Goal: Task Accomplishment & Management: Use online tool/utility

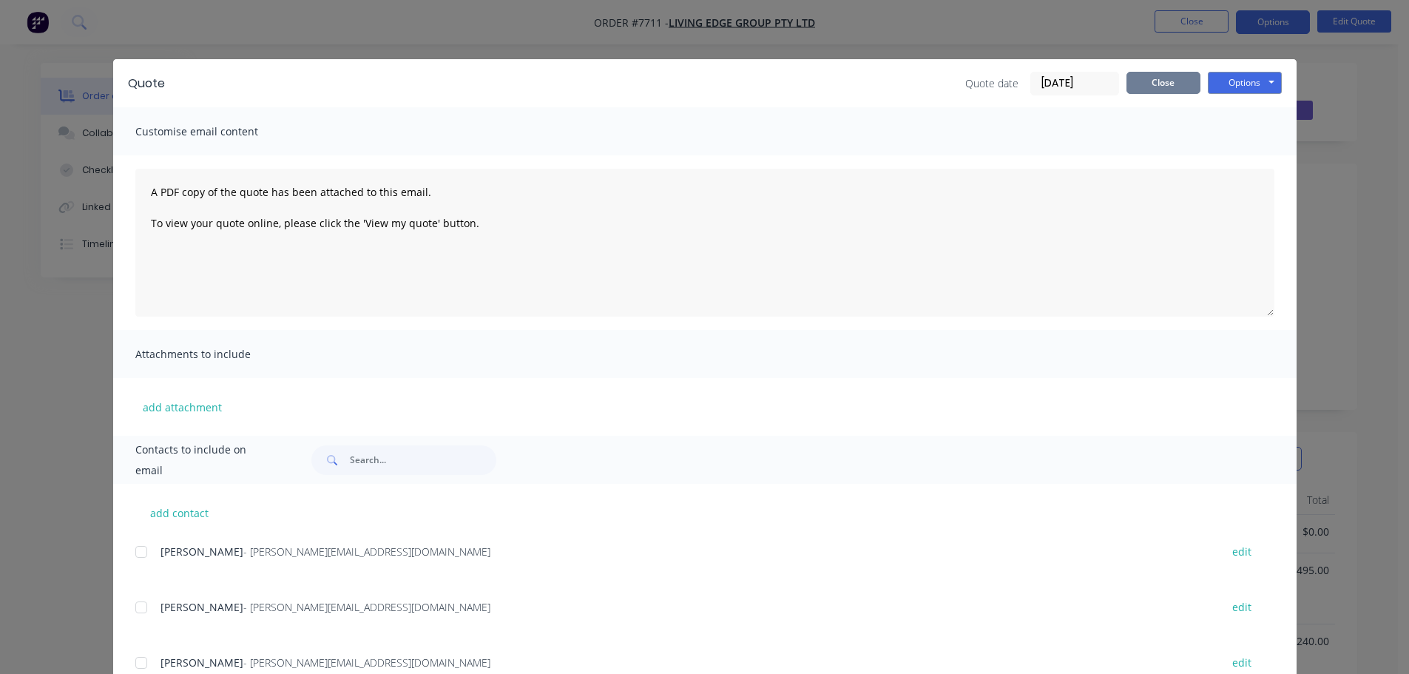
click at [1151, 79] on button "Close" at bounding box center [1164, 83] width 74 height 22
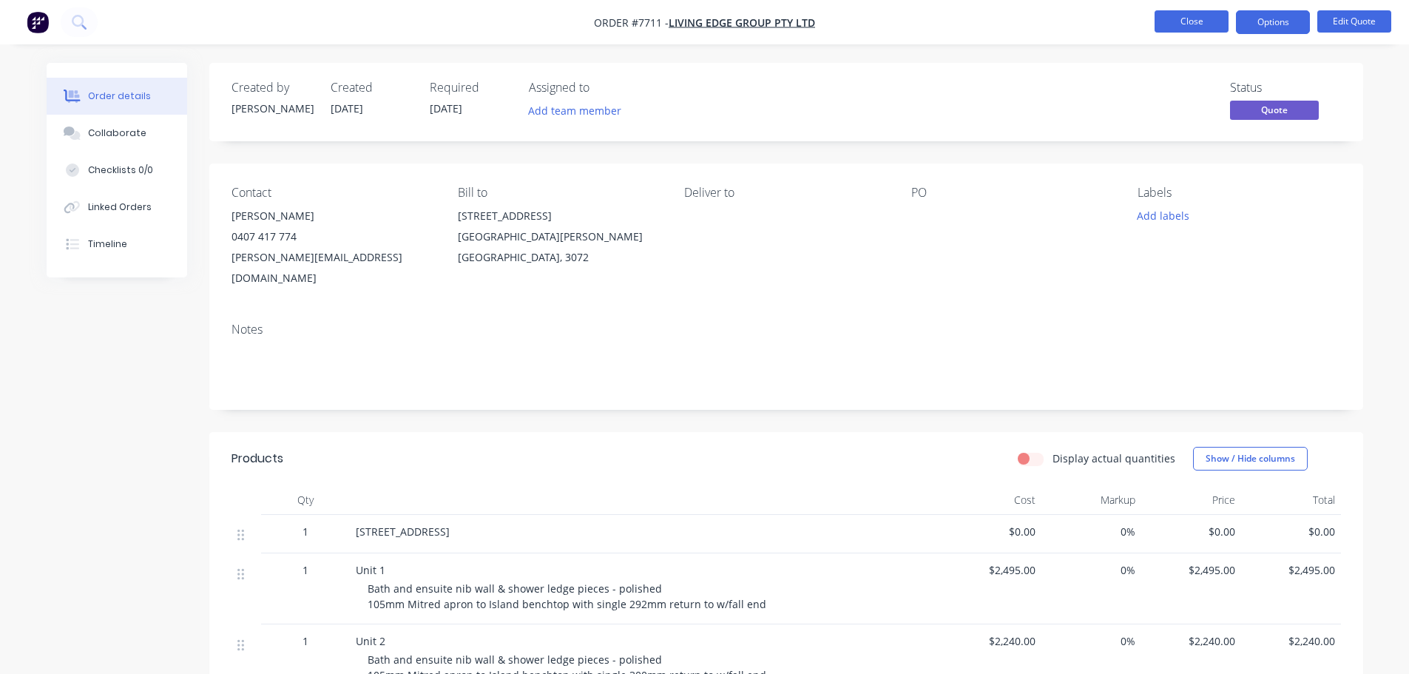
click at [1192, 21] on button "Close" at bounding box center [1192, 21] width 74 height 22
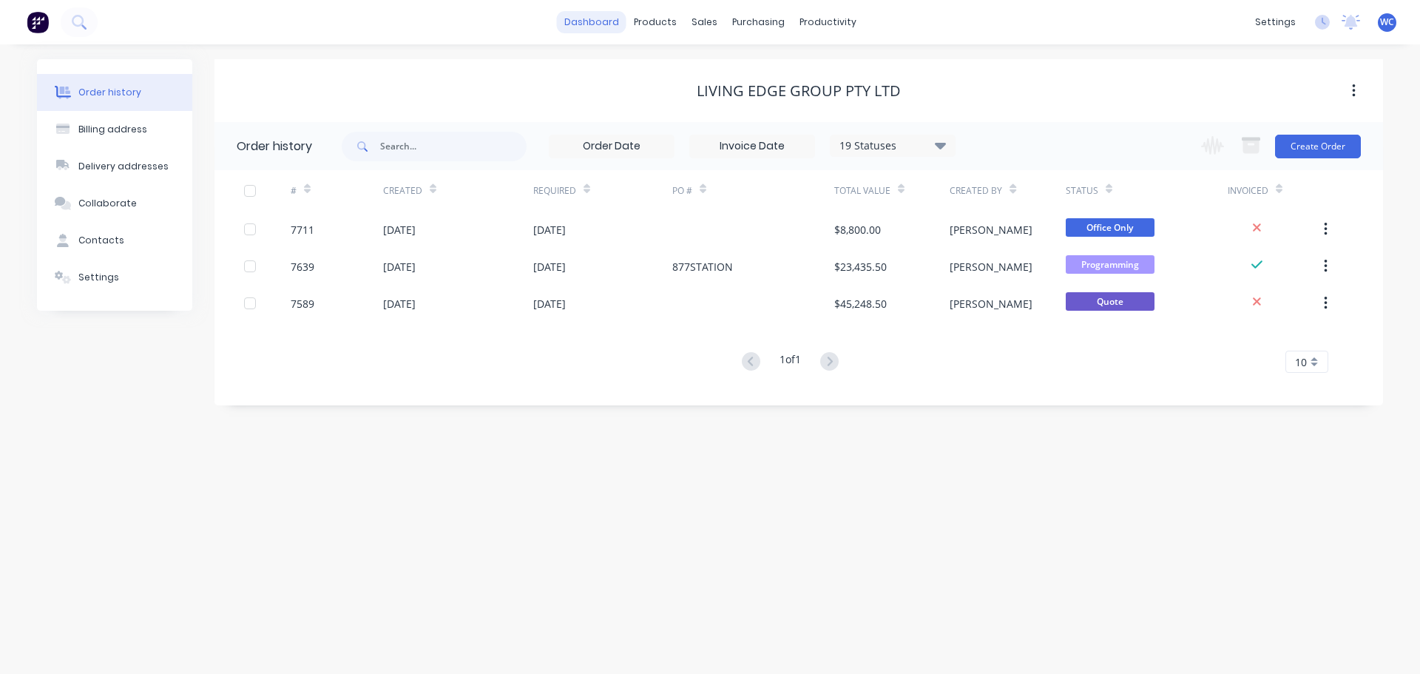
click at [592, 21] on link "dashboard" at bounding box center [592, 22] width 70 height 22
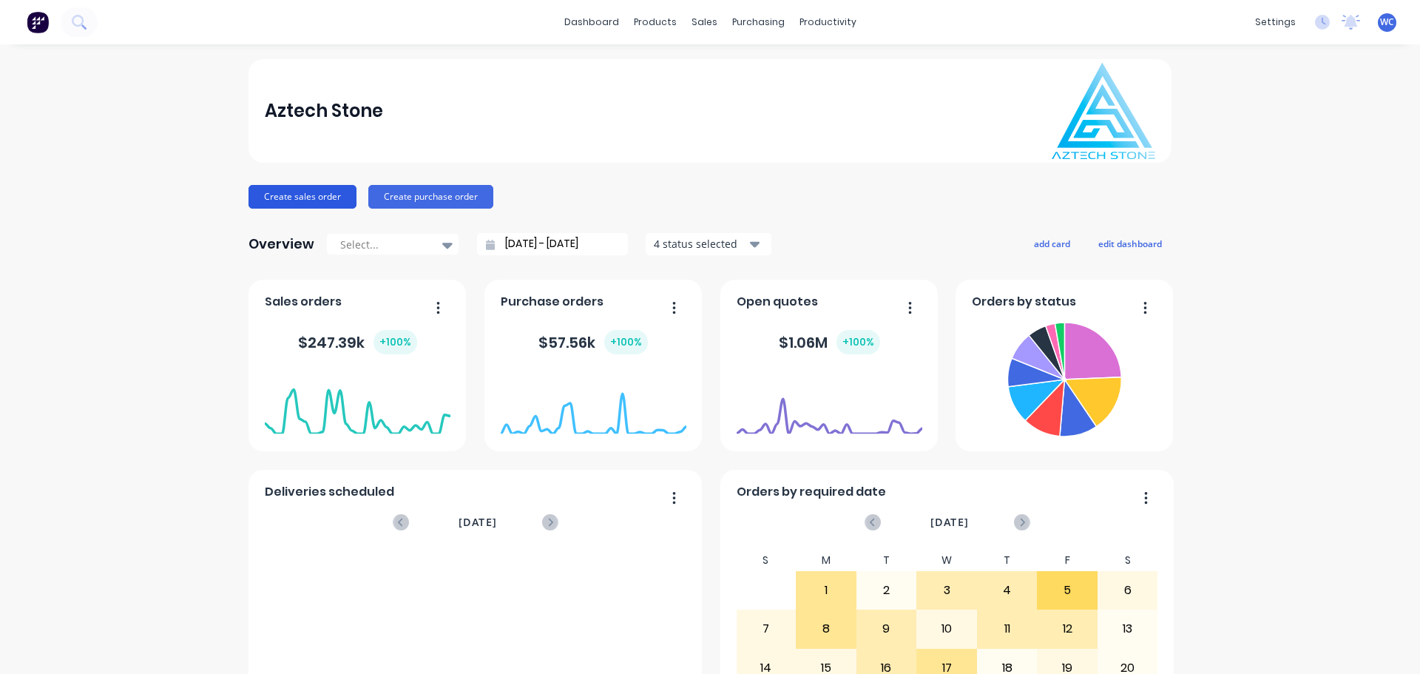
click at [301, 192] on button "Create sales order" at bounding box center [303, 197] width 108 height 24
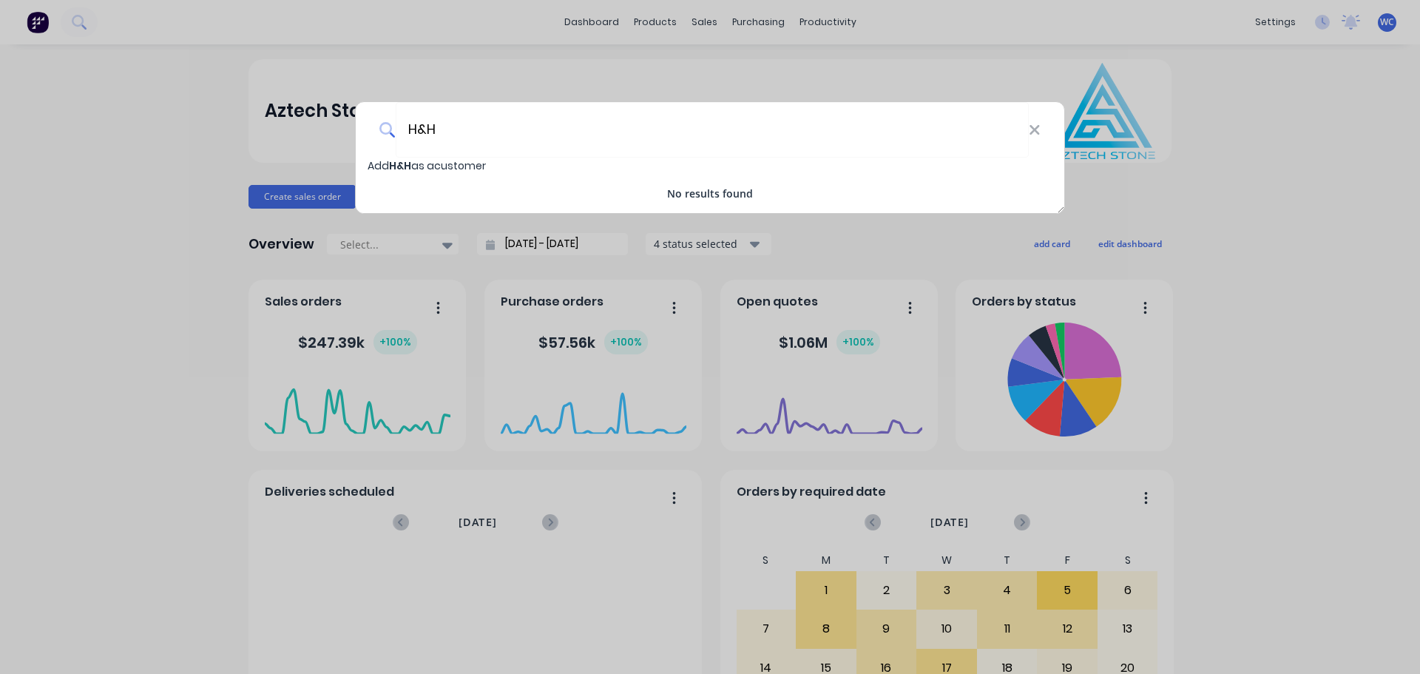
type input "H&H"
click at [430, 168] on span "Add H&H as a customer" at bounding box center [427, 165] width 118 height 15
select select "AU"
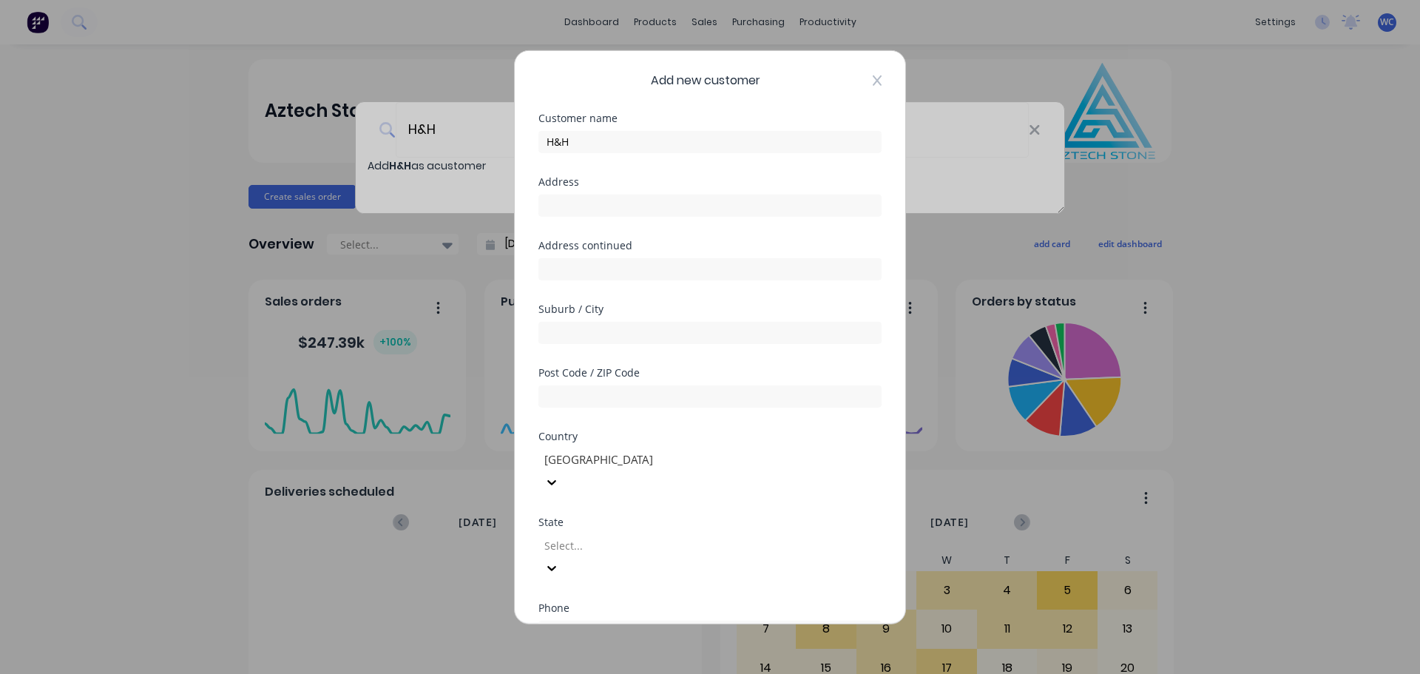
click at [873, 81] on icon at bounding box center [877, 80] width 9 height 12
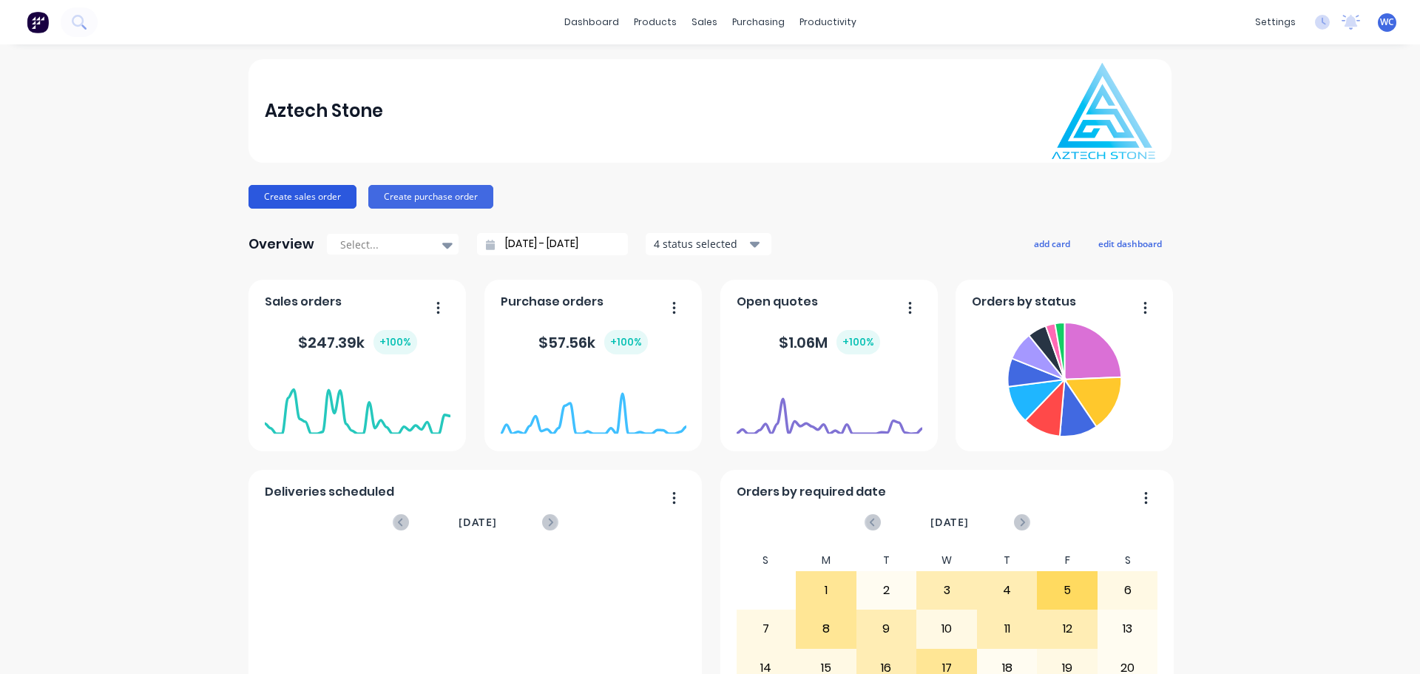
click at [308, 190] on button "Create sales order" at bounding box center [303, 197] width 108 height 24
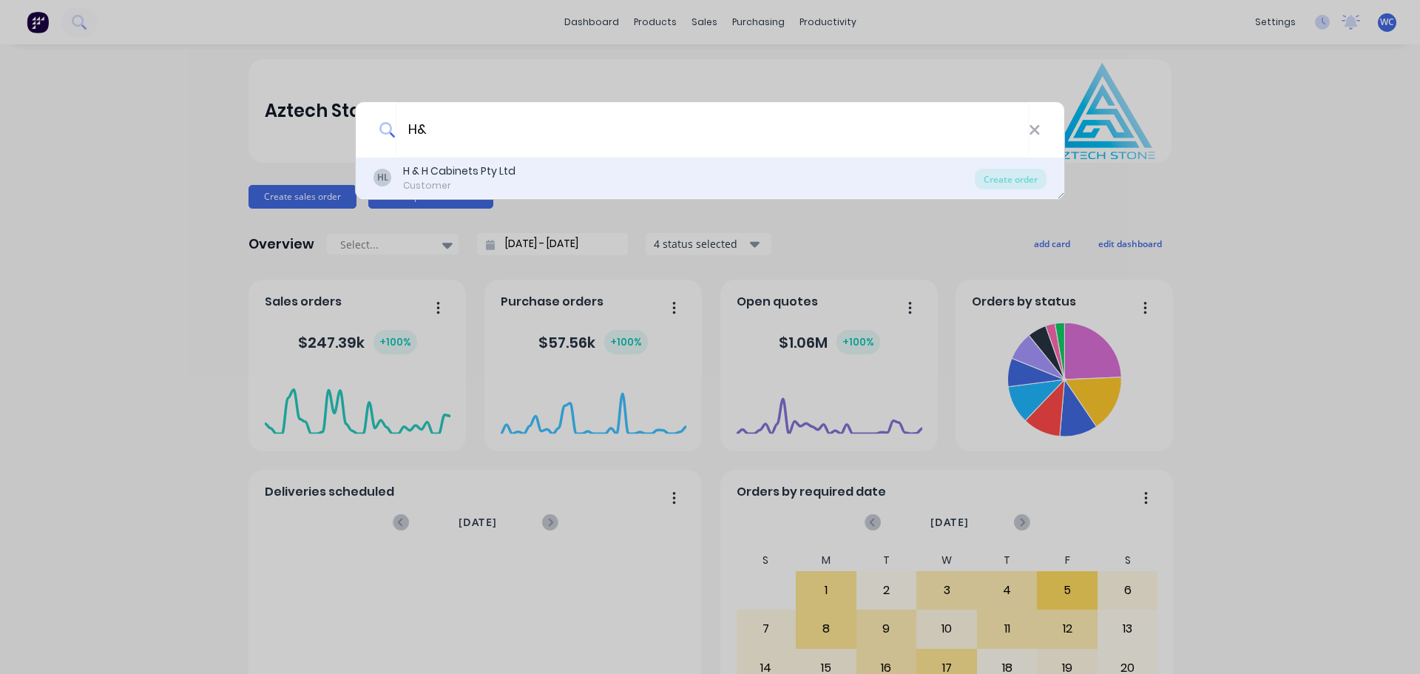
type input "H&"
click at [502, 172] on div "H & H Cabinets Pty Ltd" at bounding box center [459, 171] width 112 height 16
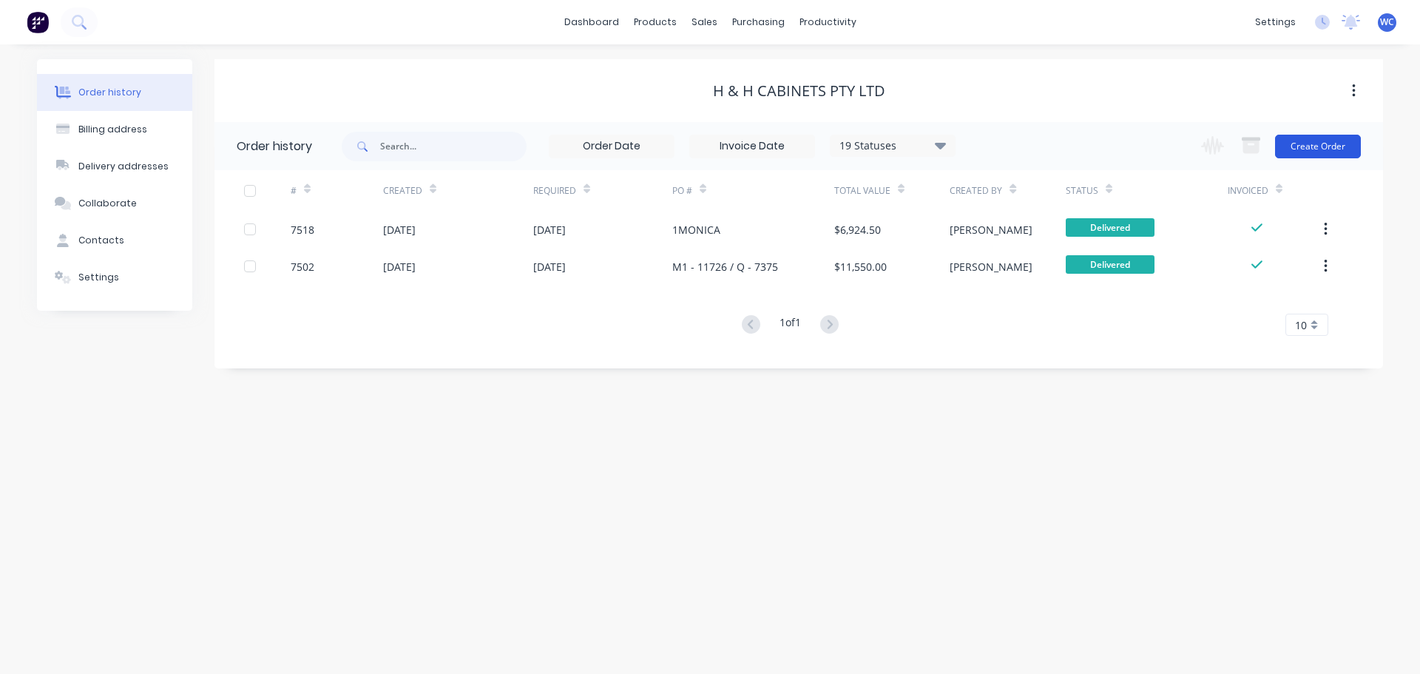
click at [1302, 141] on button "Create Order" at bounding box center [1318, 147] width 86 height 24
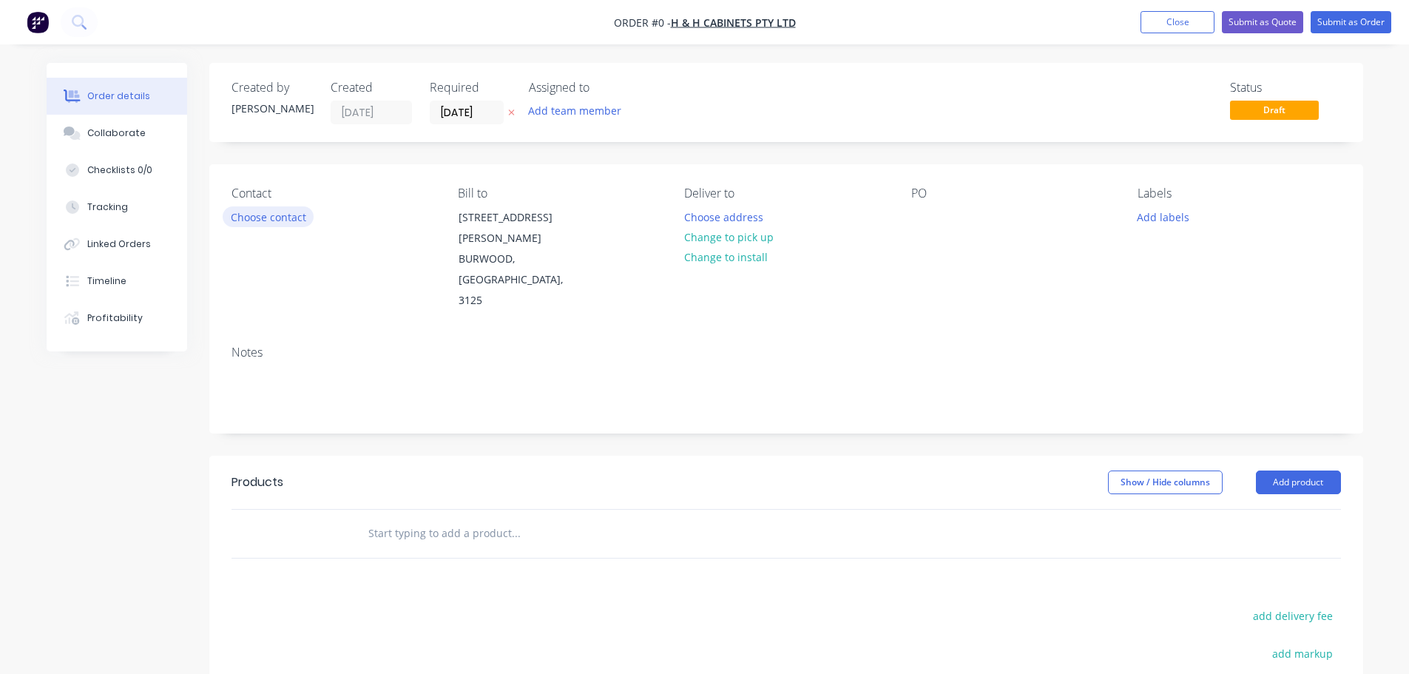
click at [288, 217] on button "Choose contact" at bounding box center [268, 216] width 91 height 20
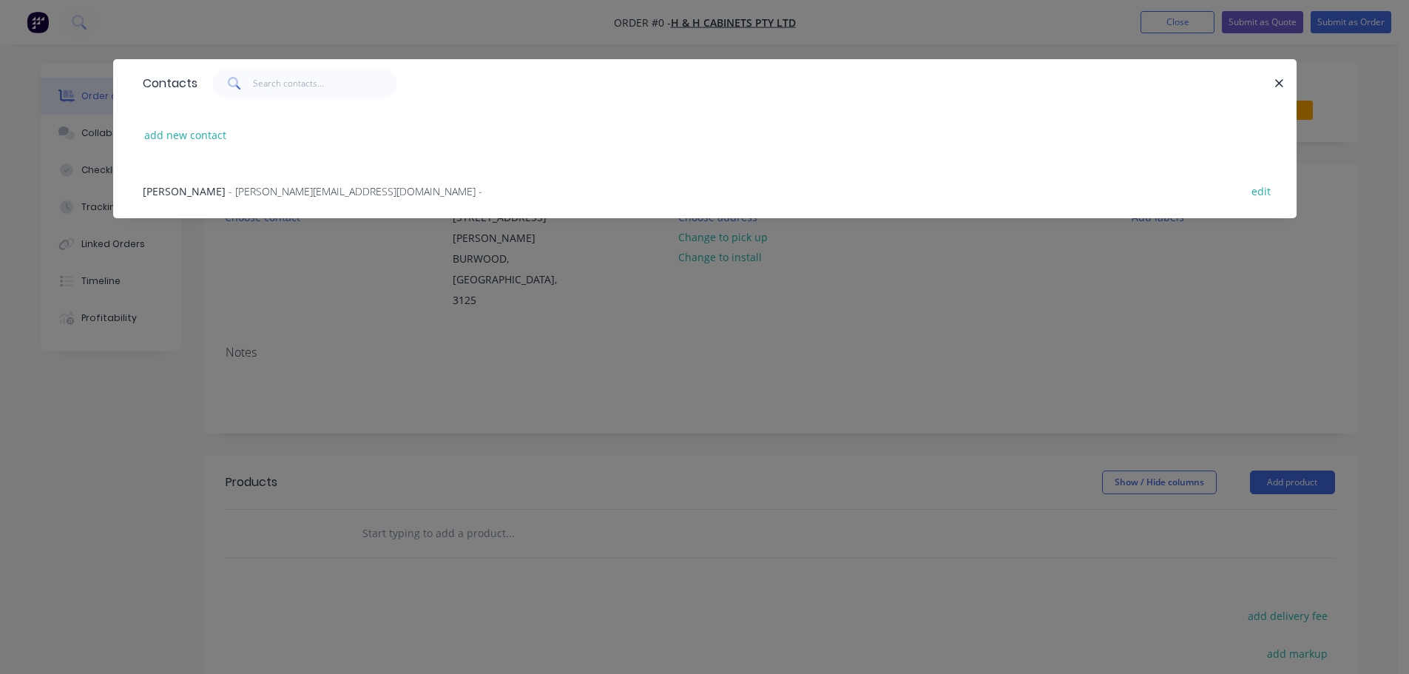
click at [232, 189] on span "- [PERSON_NAME][EMAIL_ADDRESS][DOMAIN_NAME] -" at bounding box center [356, 191] width 254 height 14
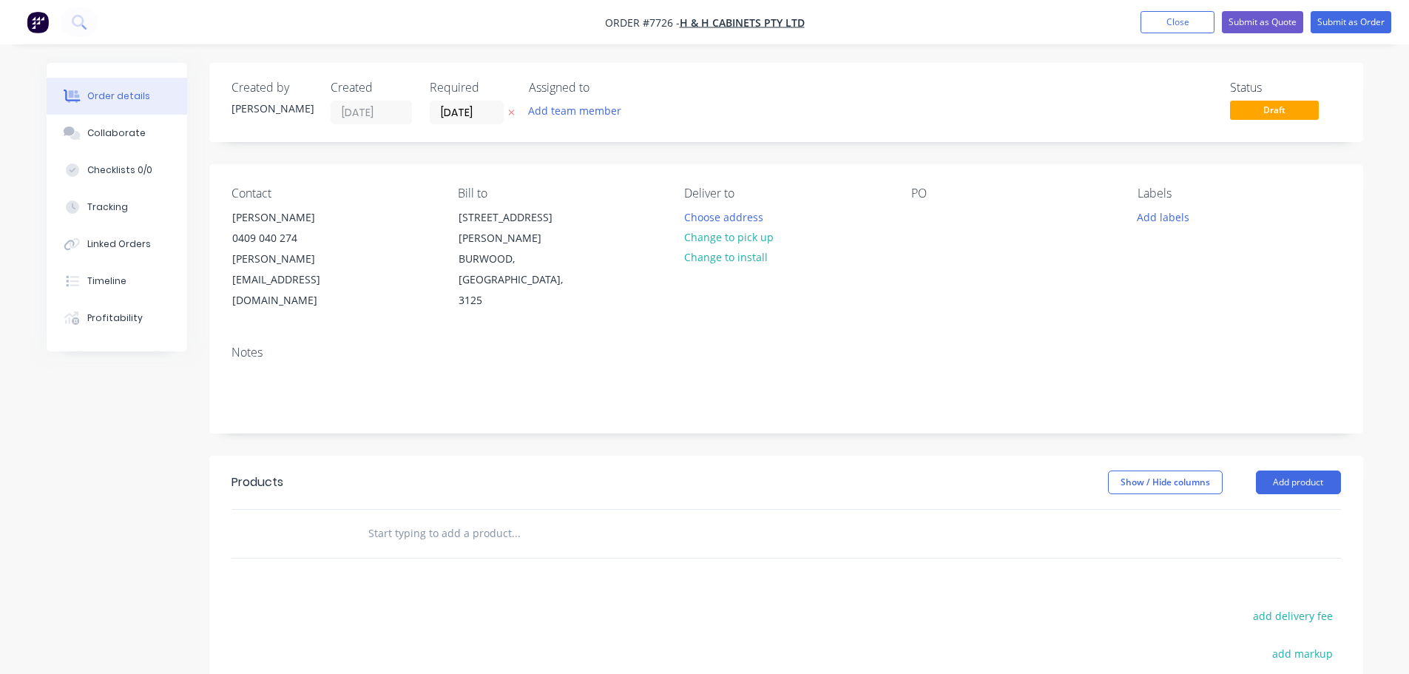
click at [413, 519] on input "text" at bounding box center [516, 534] width 296 height 30
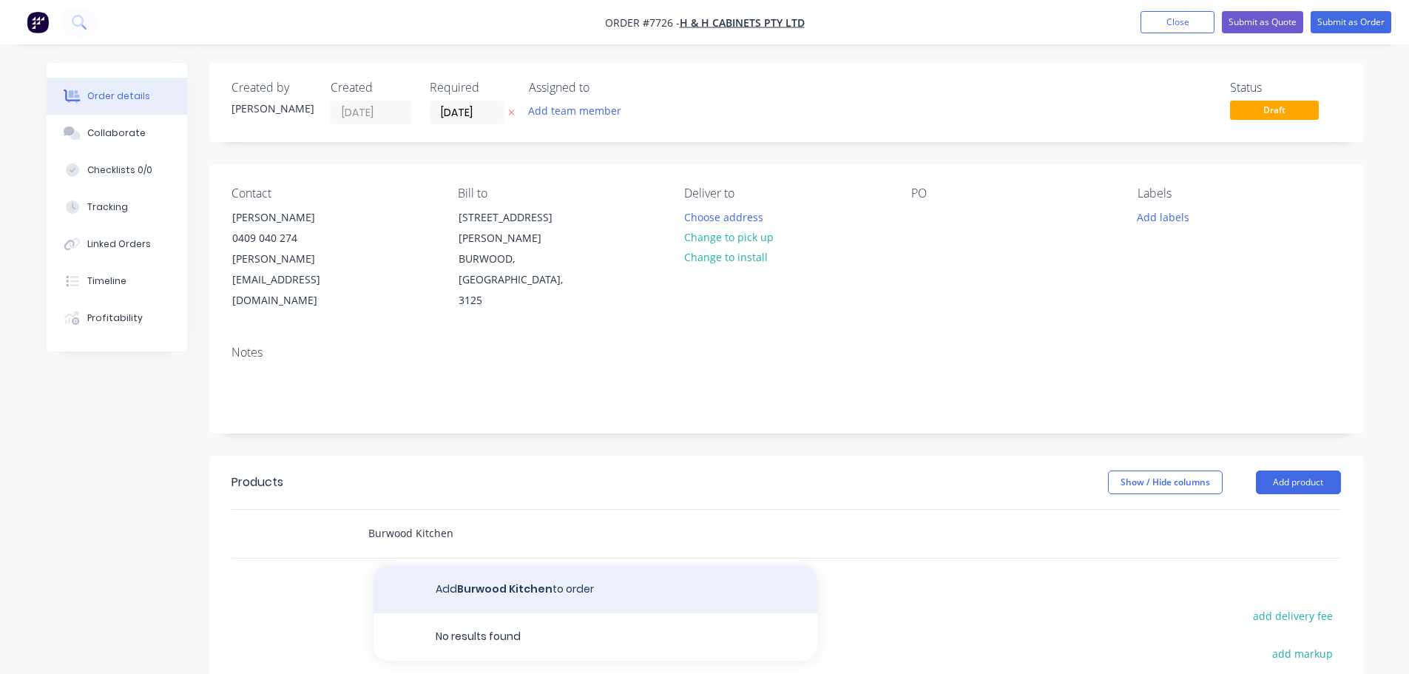
type input "Burwood Kitchen"
click at [491, 566] on button "Add Burwood Kitchen to order" at bounding box center [596, 589] width 444 height 47
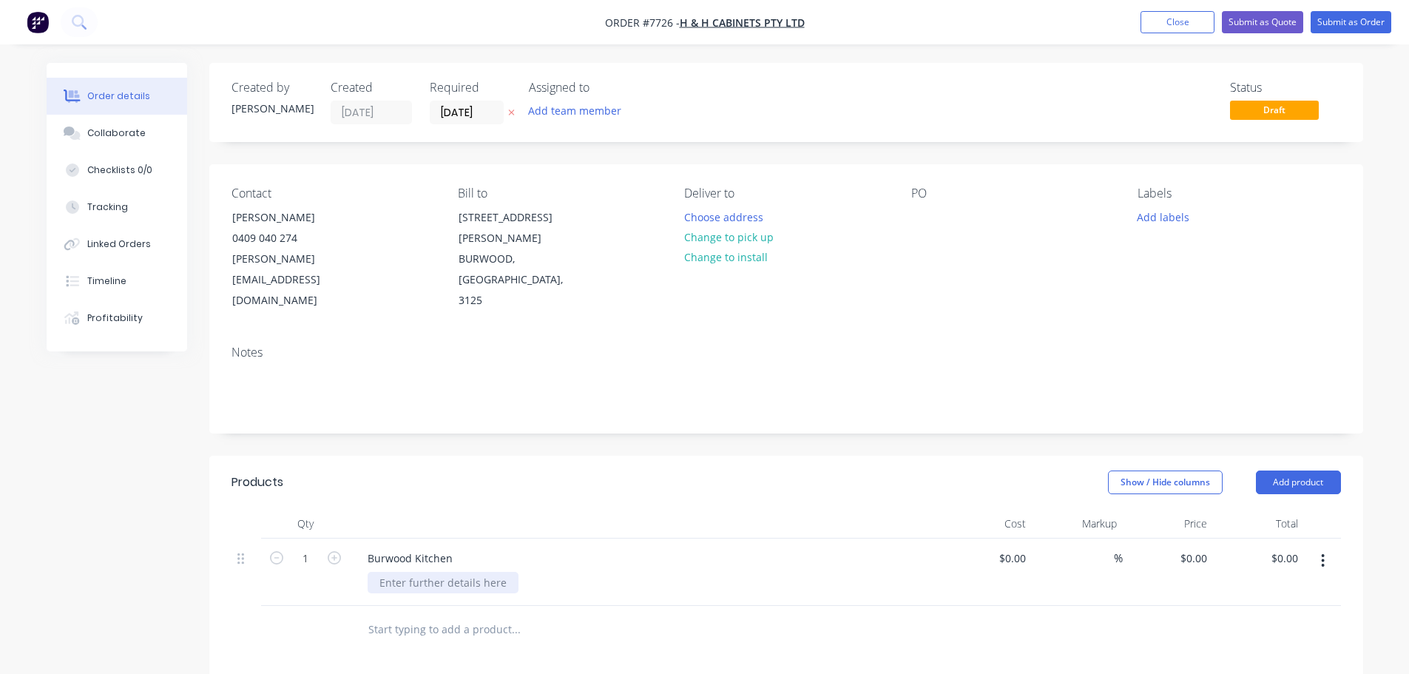
click at [430, 572] on div at bounding box center [443, 582] width 151 height 21
click at [610, 572] on div "Porcelain supply, fabricate & install Ascale 12mm [PERSON_NAME] White Polished …" at bounding box center [652, 590] width 568 height 37
click at [595, 572] on div "Porcelain supply, fabricate & install Ascale 12mm [PERSON_NAME] White Polished …" at bounding box center [516, 590] width 297 height 37
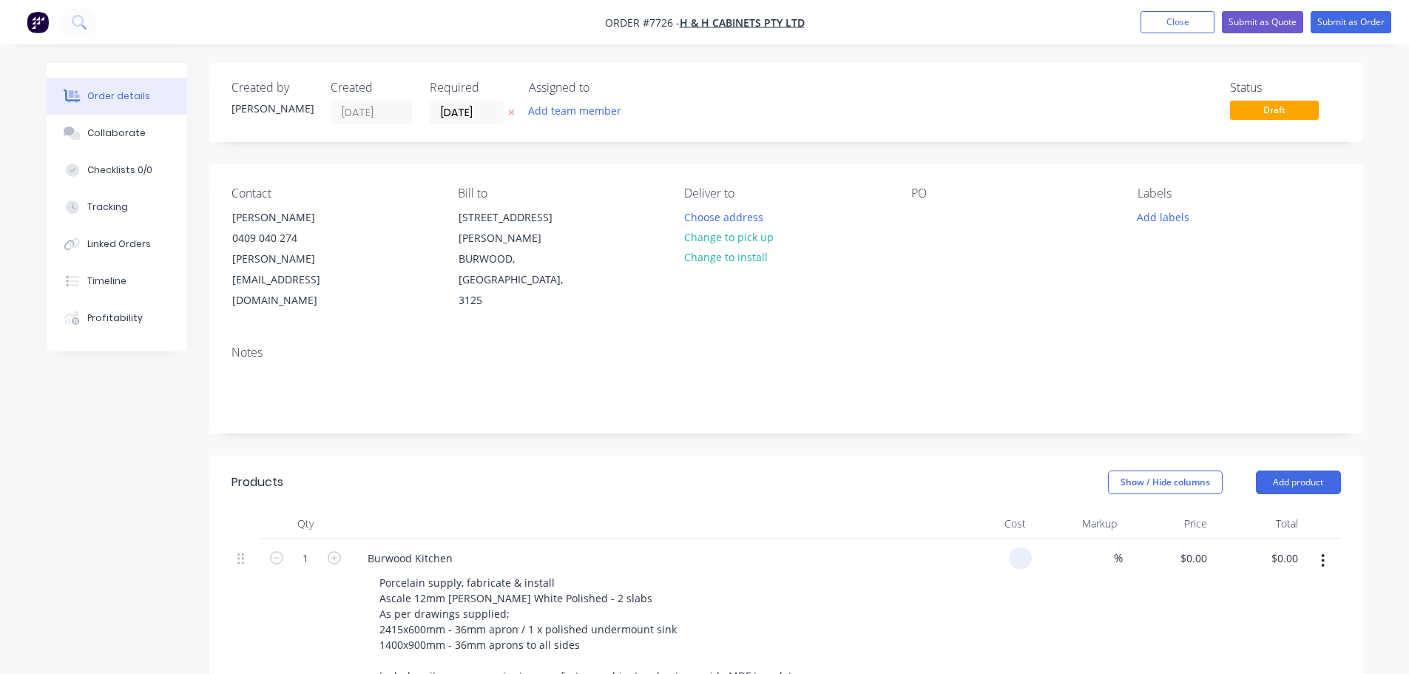
click at [1005, 538] on div at bounding box center [987, 618] width 91 height 161
type input "$5,490.00"
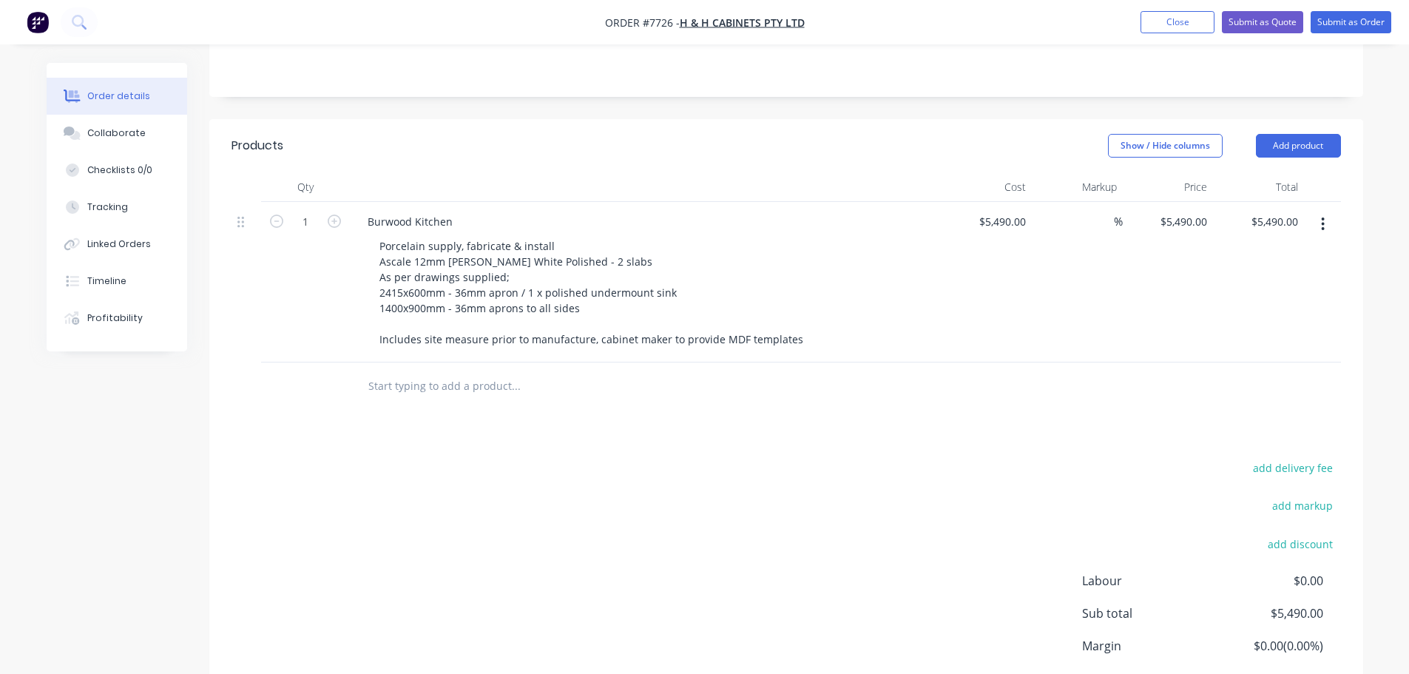
scroll to position [370, 0]
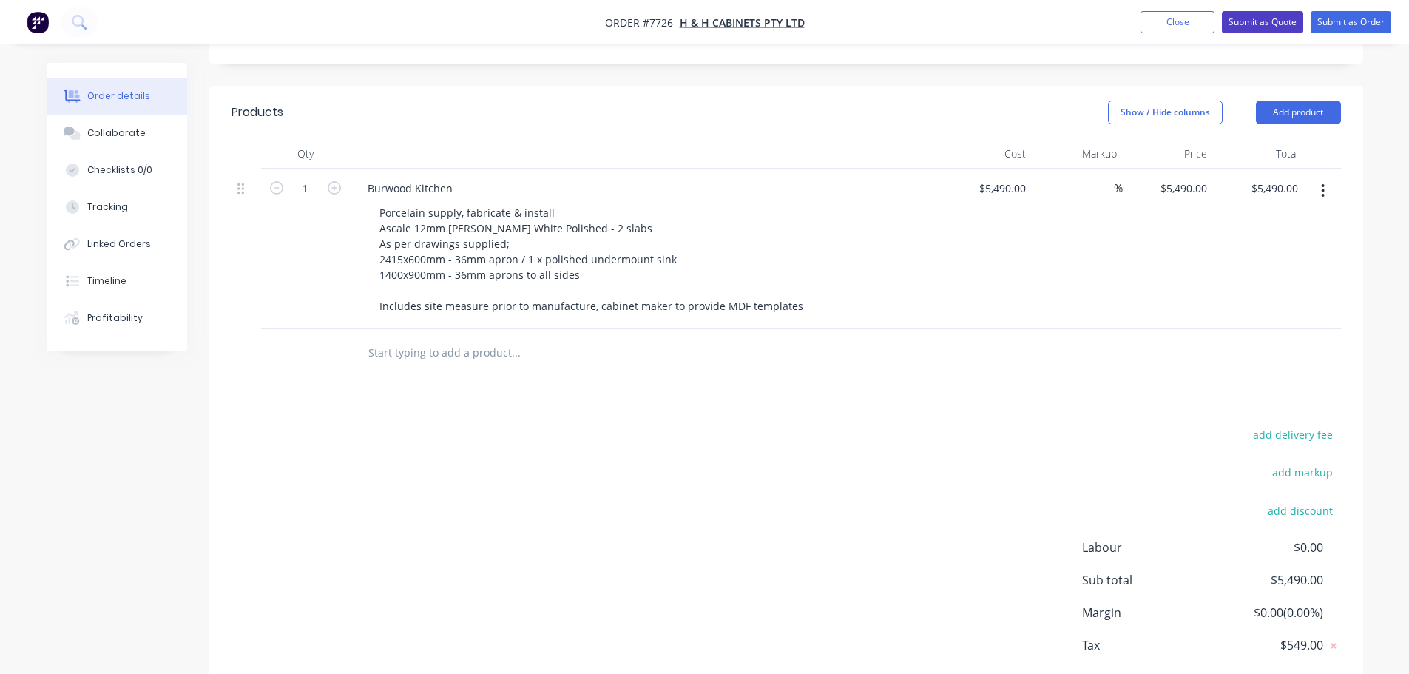
click at [1266, 21] on button "Submit as Quote" at bounding box center [1262, 22] width 81 height 22
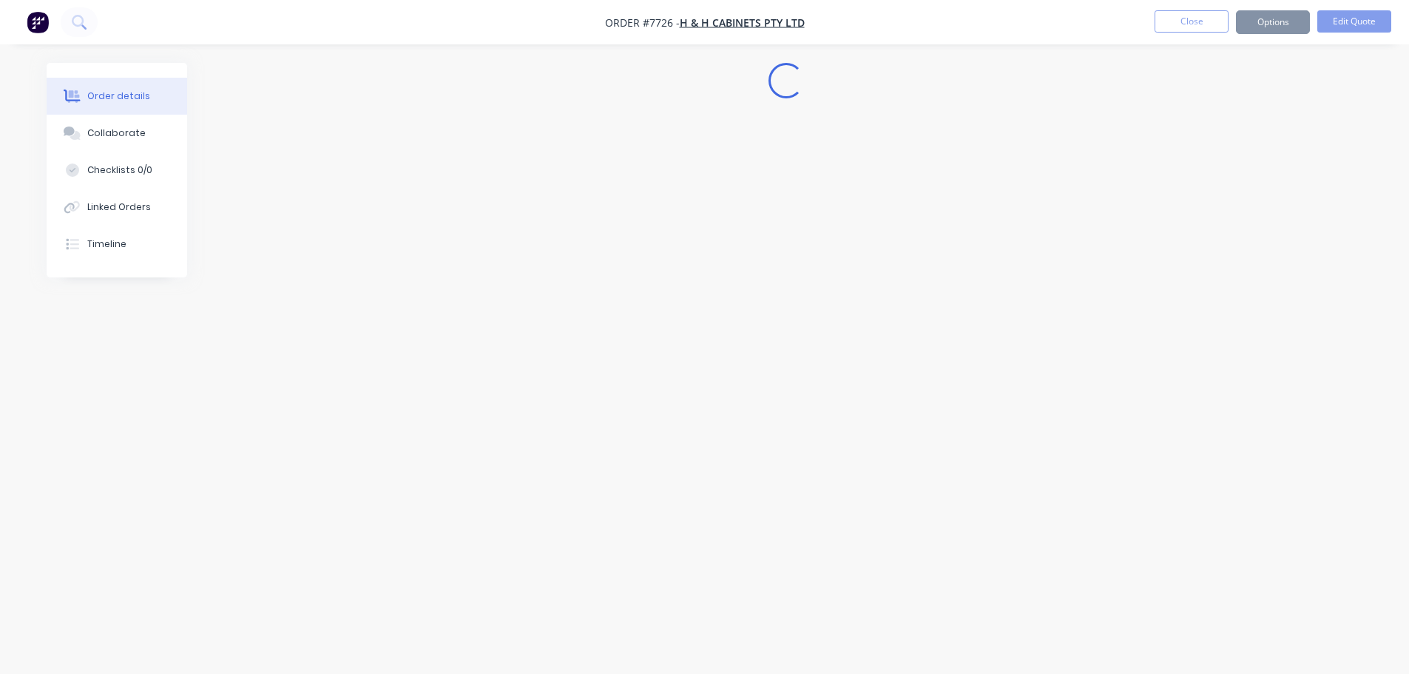
scroll to position [0, 0]
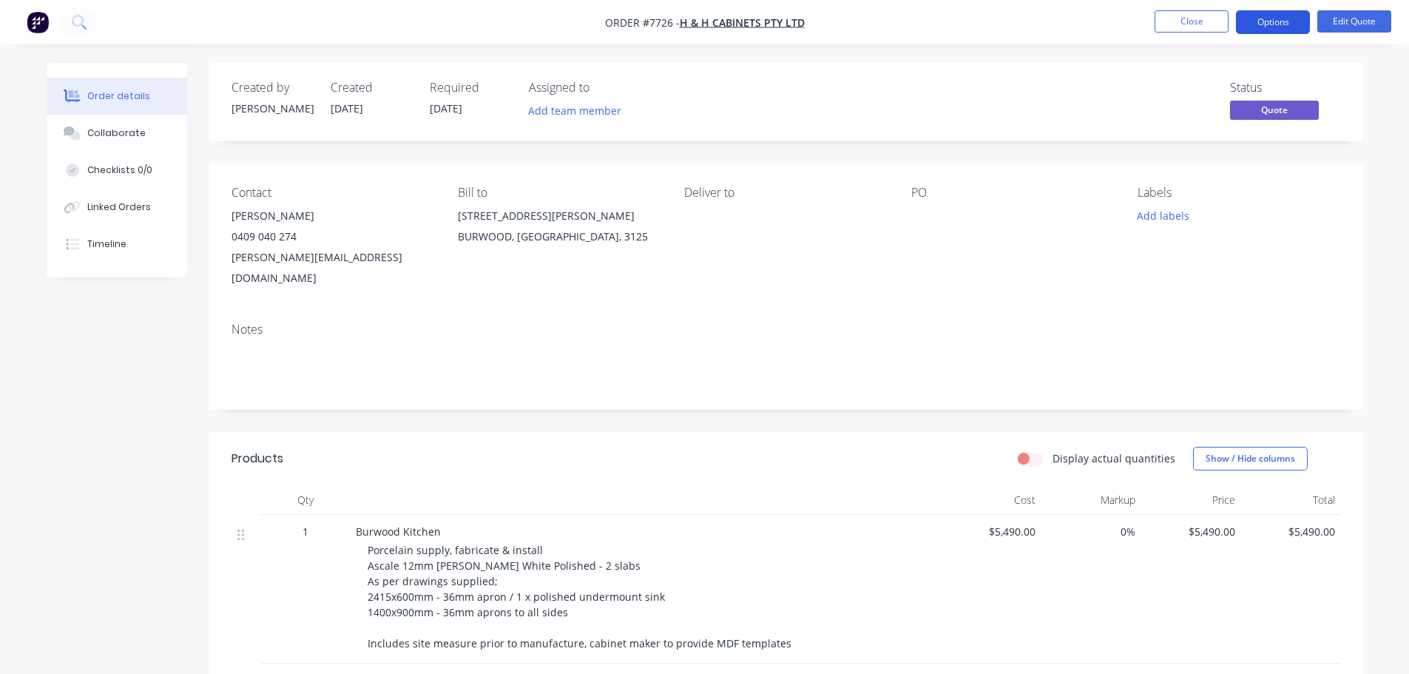
click at [1266, 17] on button "Options" at bounding box center [1273, 22] width 74 height 24
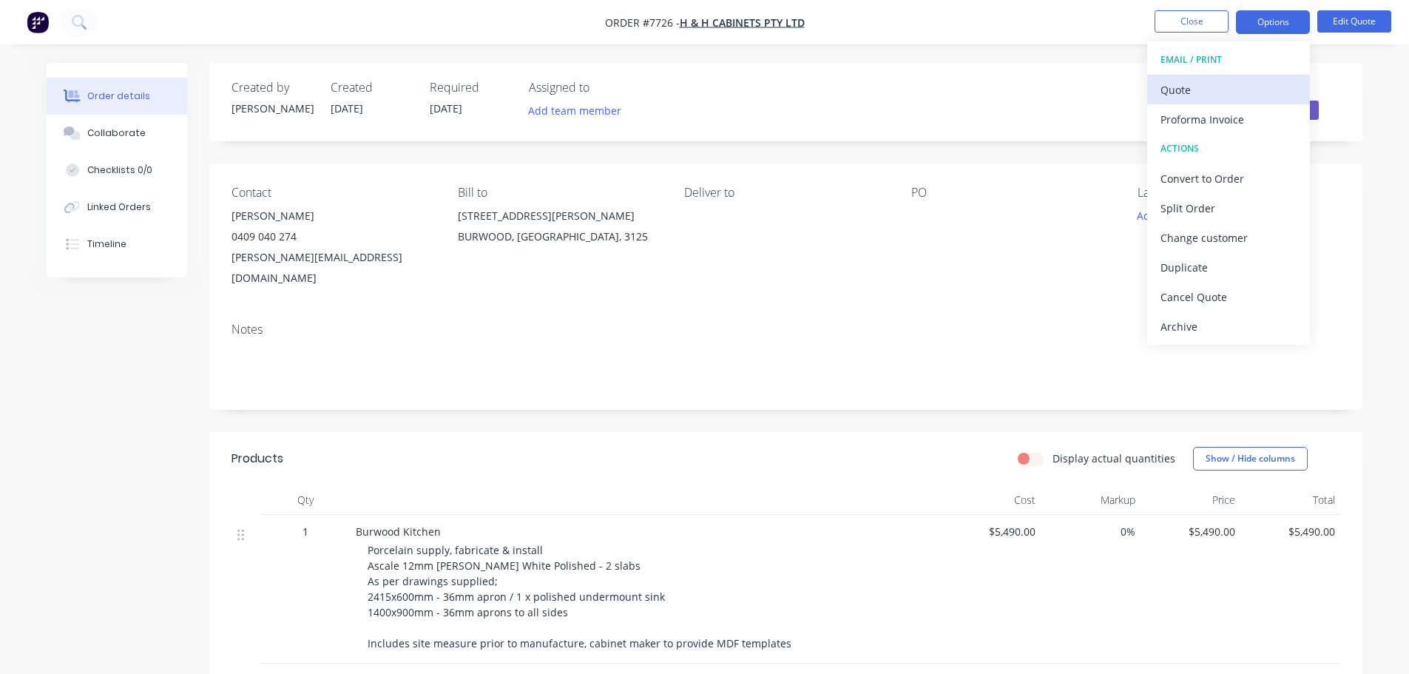
click at [1212, 84] on div "Quote" at bounding box center [1229, 89] width 136 height 21
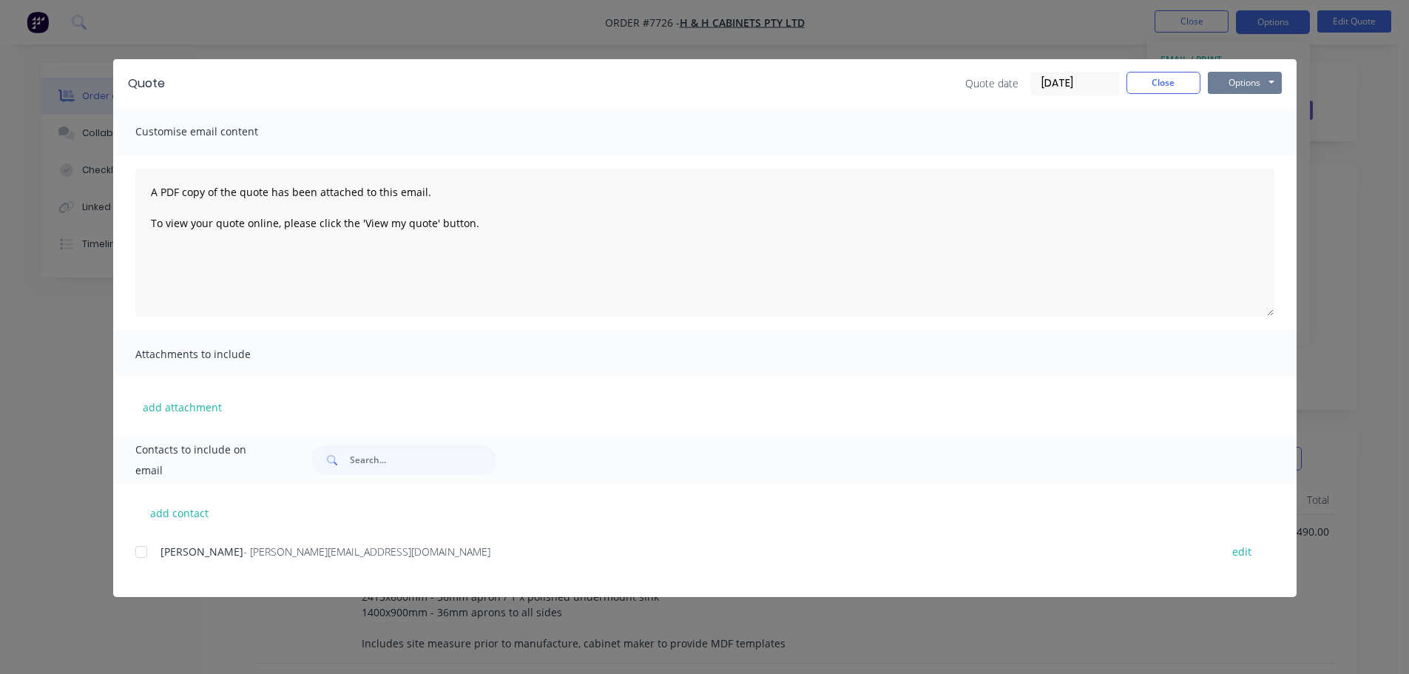
click at [1236, 81] on button "Options" at bounding box center [1245, 83] width 74 height 22
click at [1252, 102] on button "Preview" at bounding box center [1255, 109] width 95 height 24
drag, startPoint x: 1169, startPoint y: 78, endPoint x: 1178, endPoint y: 76, distance: 9.7
click at [1169, 77] on button "Close" at bounding box center [1164, 83] width 74 height 22
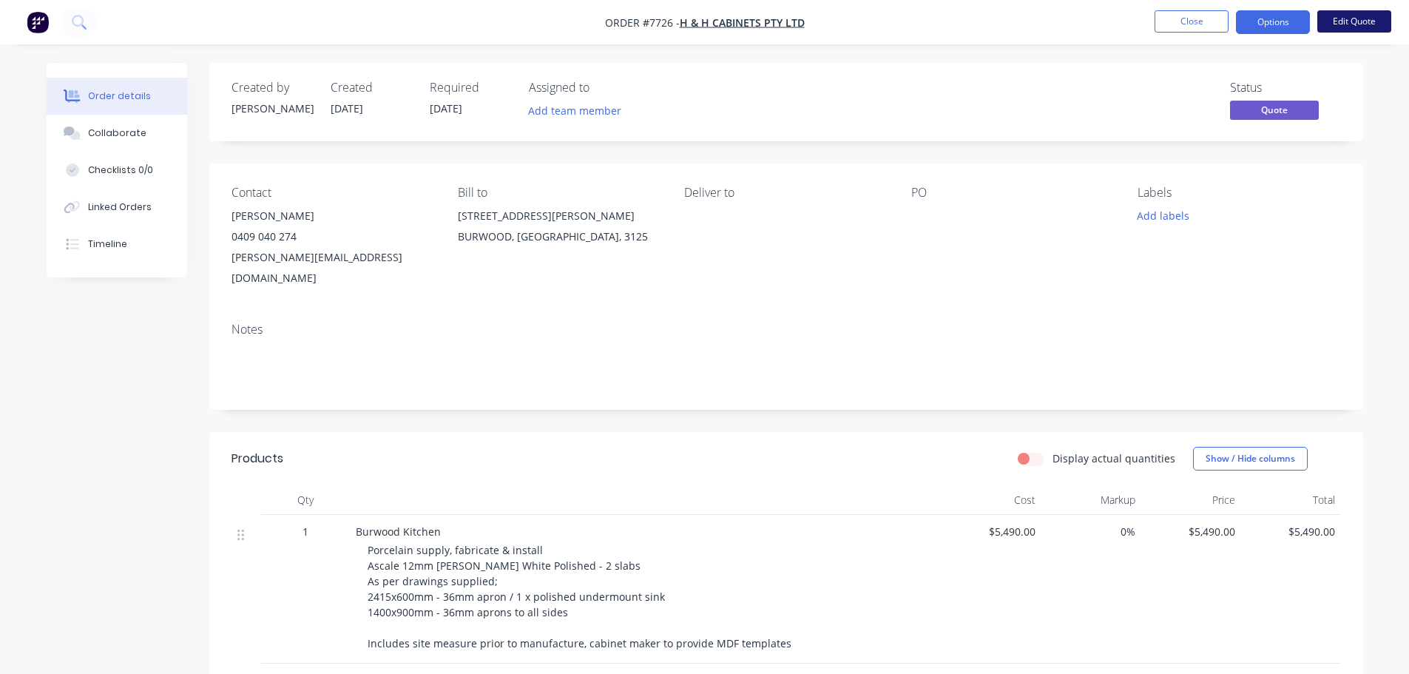
click at [1356, 17] on button "Edit Quote" at bounding box center [1354, 21] width 74 height 22
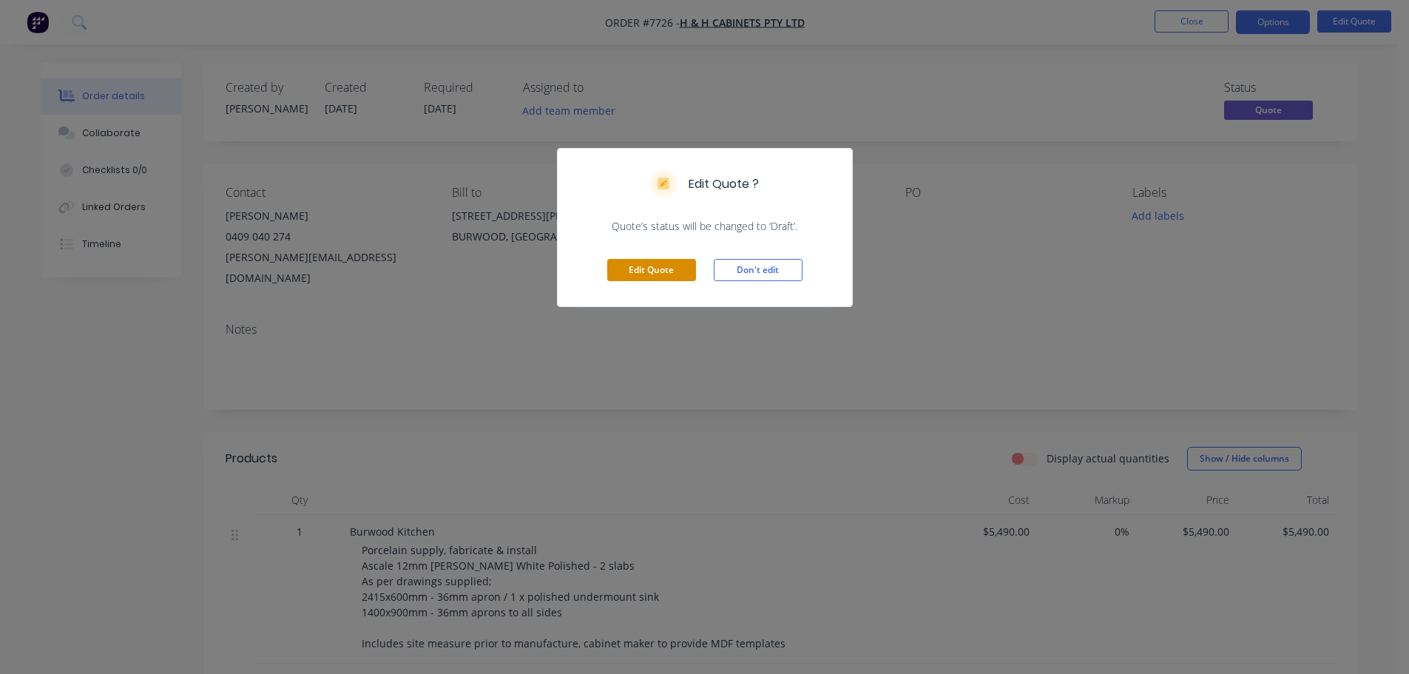
click at [661, 268] on button "Edit Quote" at bounding box center [651, 270] width 89 height 22
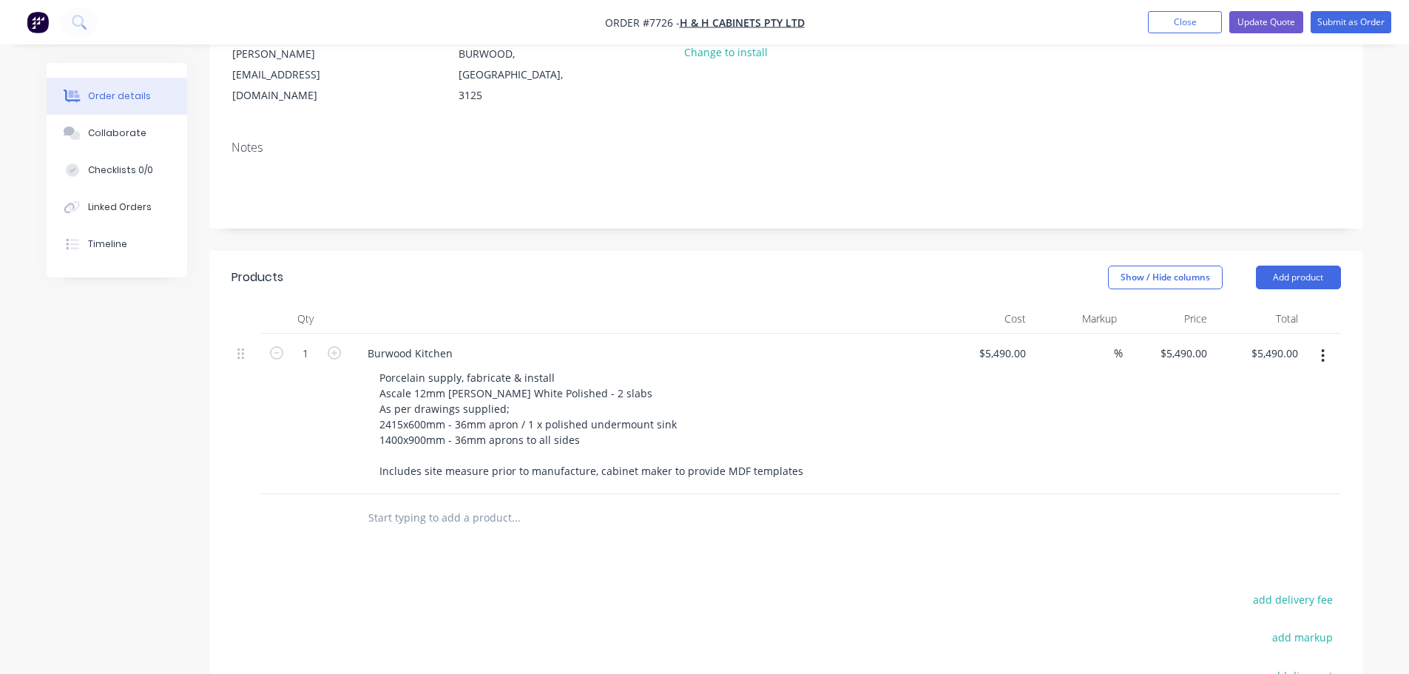
scroll to position [222, 0]
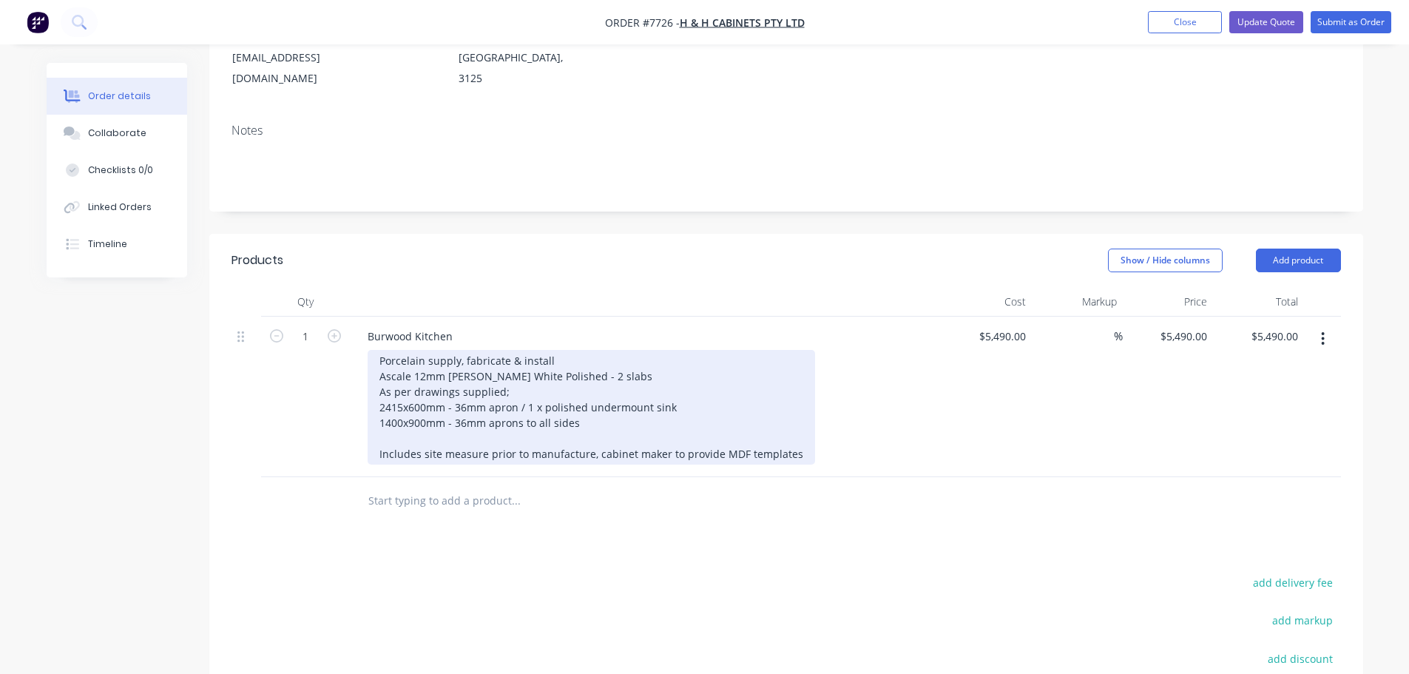
click at [796, 413] on div "Porcelain supply, fabricate & install Ascale 12mm [PERSON_NAME] White Polished …" at bounding box center [592, 407] width 448 height 115
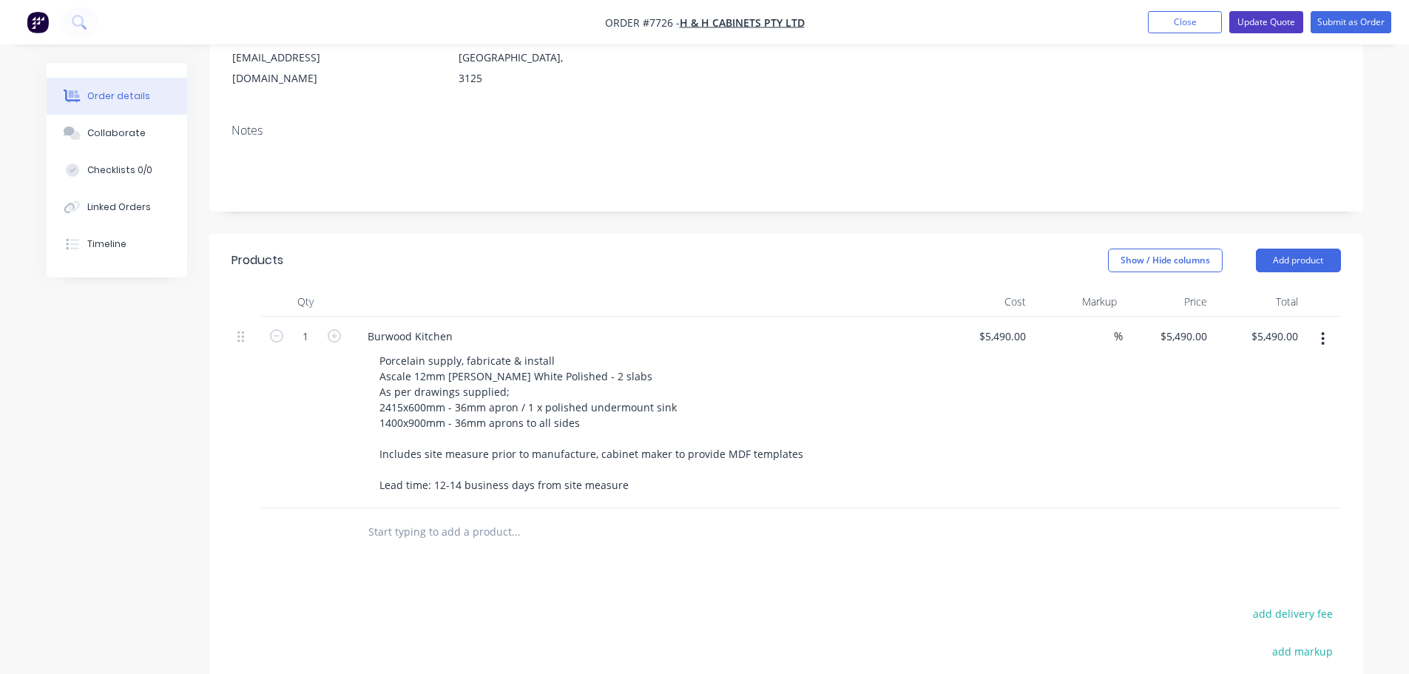
click at [1275, 21] on button "Update Quote" at bounding box center [1266, 22] width 74 height 22
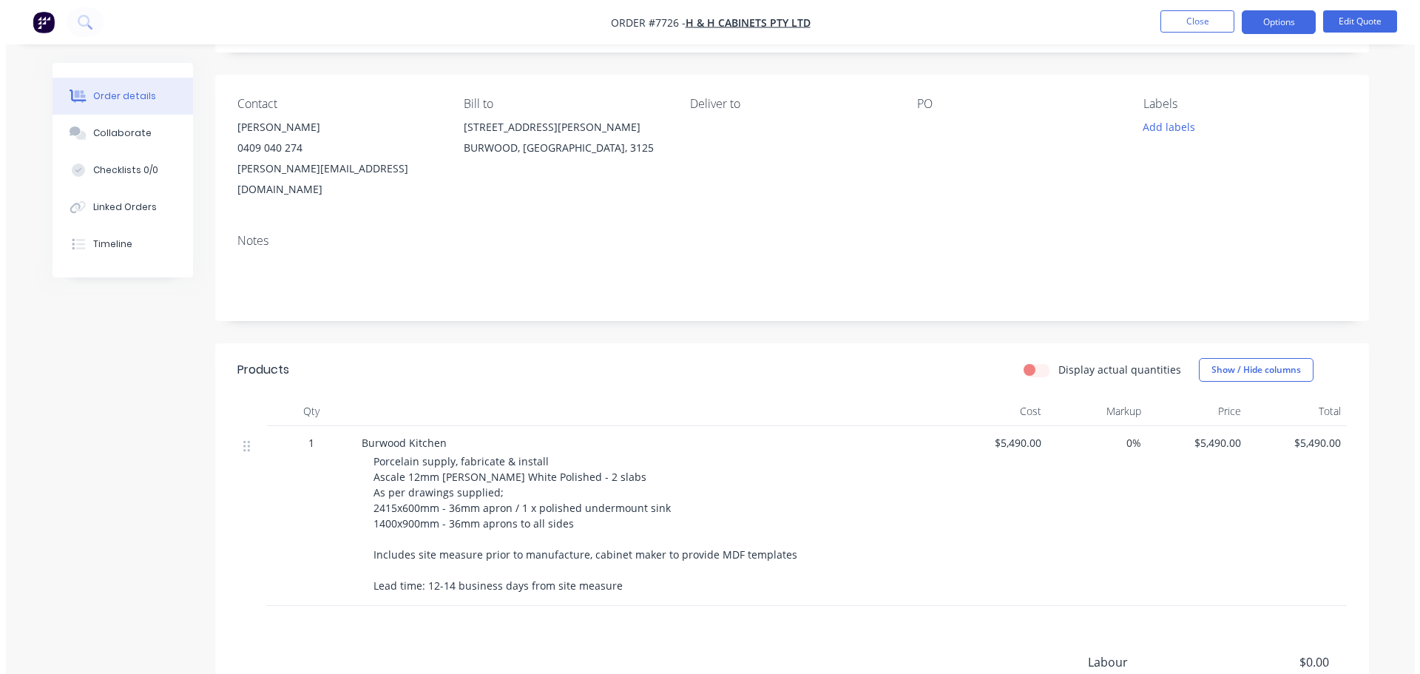
scroll to position [0, 0]
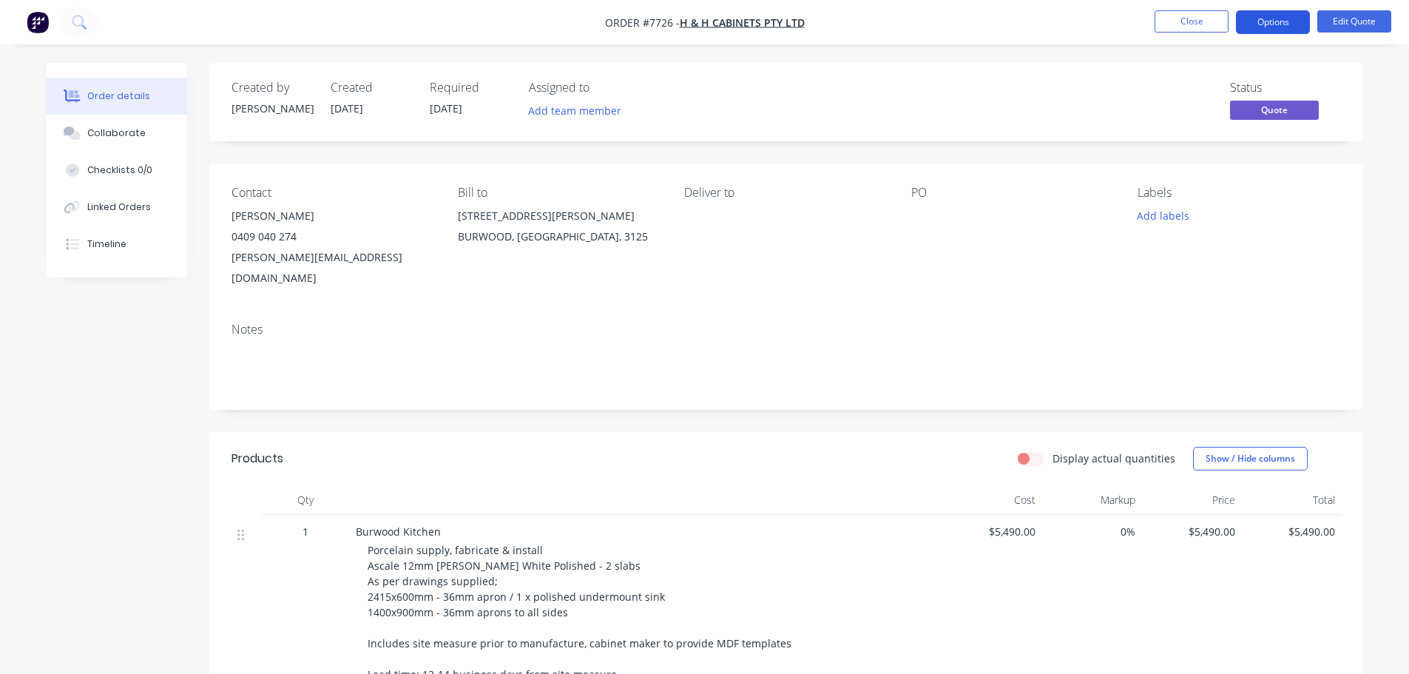
click at [1282, 16] on button "Options" at bounding box center [1273, 22] width 74 height 24
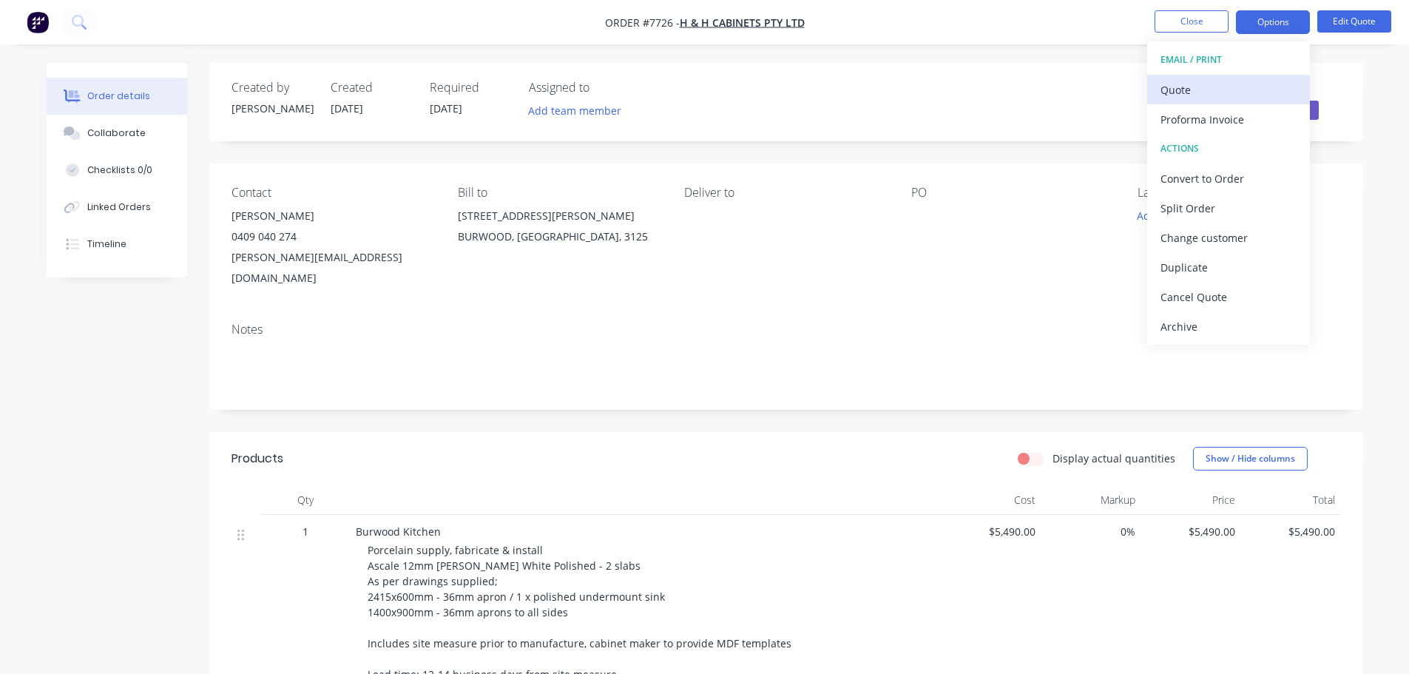
click at [1187, 85] on div "Quote" at bounding box center [1229, 89] width 136 height 21
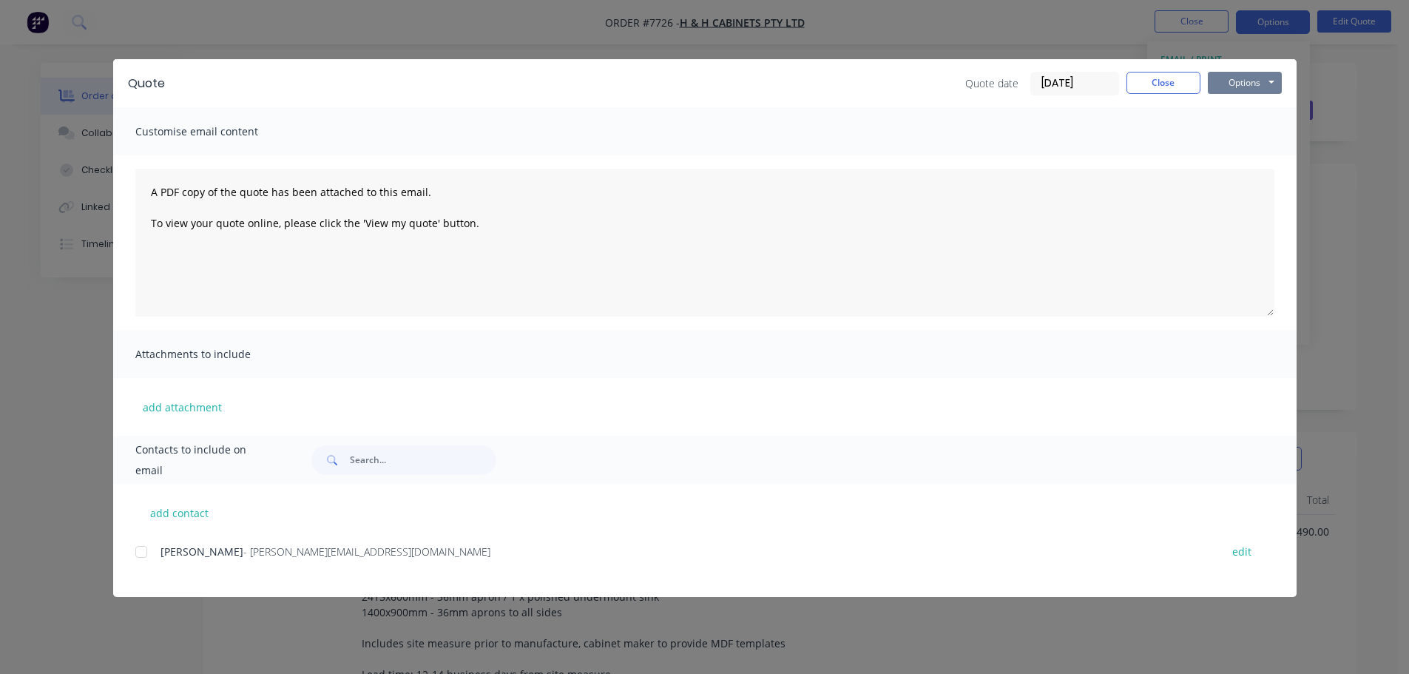
click at [1230, 79] on button "Options" at bounding box center [1245, 83] width 74 height 22
click at [1236, 106] on button "Preview" at bounding box center [1255, 109] width 95 height 24
click at [1176, 79] on button "Close" at bounding box center [1164, 83] width 74 height 22
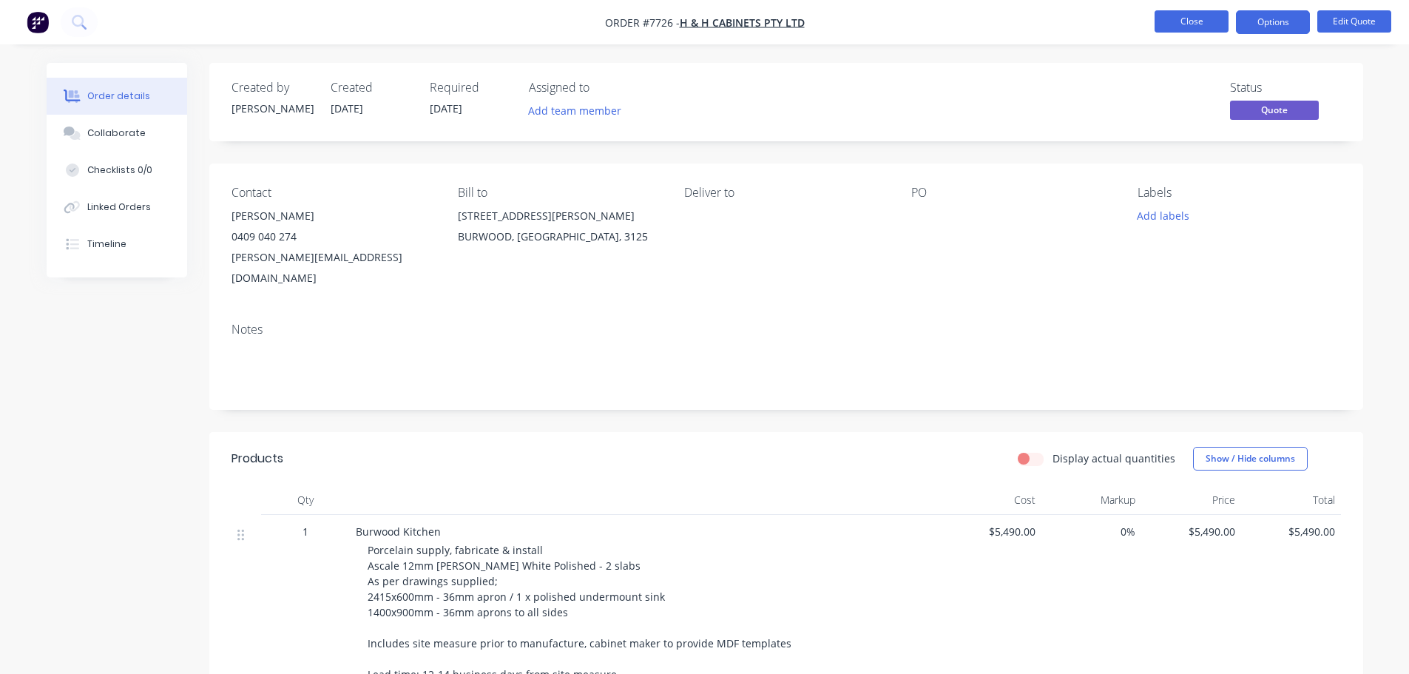
click at [1209, 19] on button "Close" at bounding box center [1192, 21] width 74 height 22
